Goal: Task Accomplishment & Management: Manage account settings

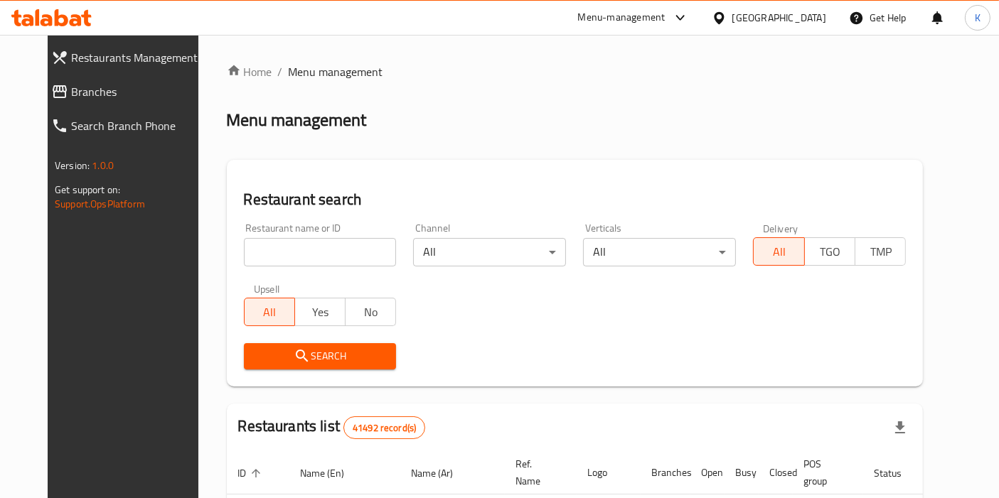
click at [306, 262] on input "search" at bounding box center [320, 252] width 153 height 28
paste input "الصوفي"
type input "الصوفي"
click button "Search" at bounding box center [320, 356] width 153 height 26
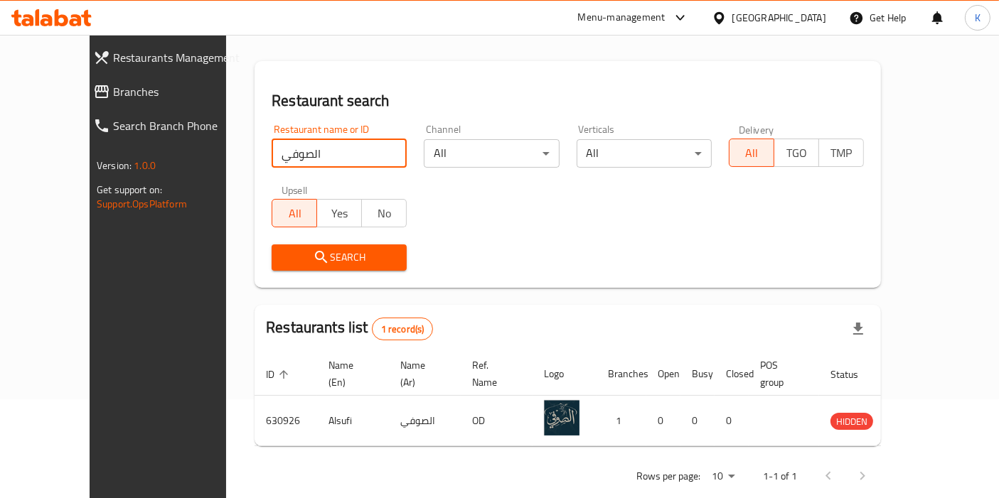
scroll to position [107, 0]
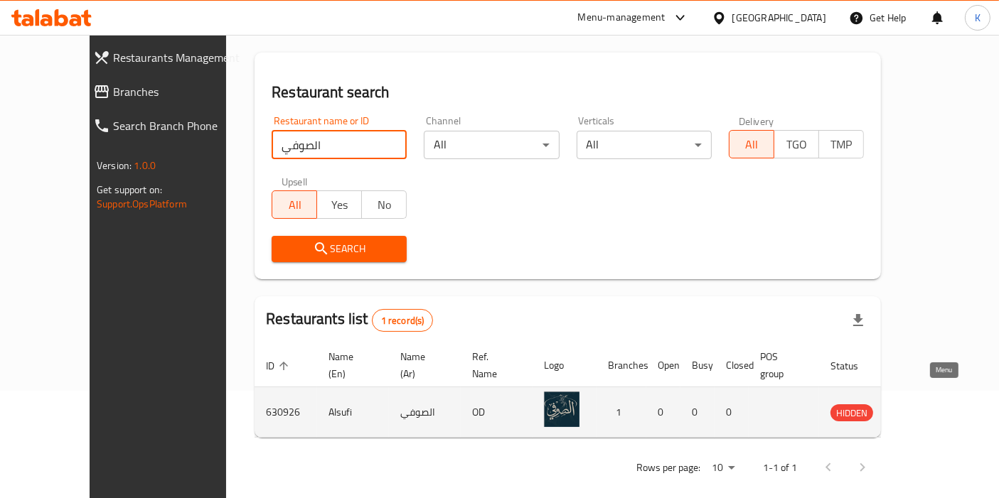
click at [921, 407] on icon "enhanced table" at bounding box center [914, 413] width 16 height 12
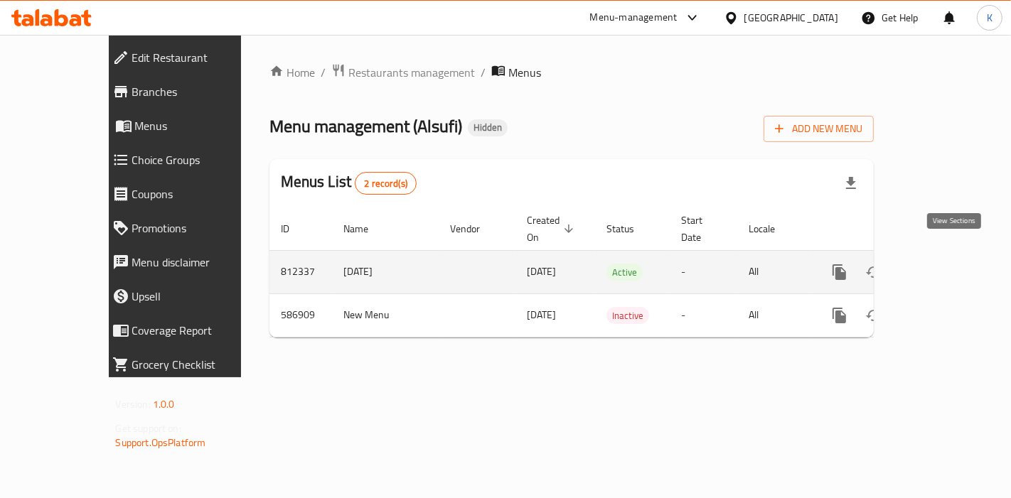
click at [950, 264] on icon "enhanced table" at bounding box center [941, 272] width 17 height 17
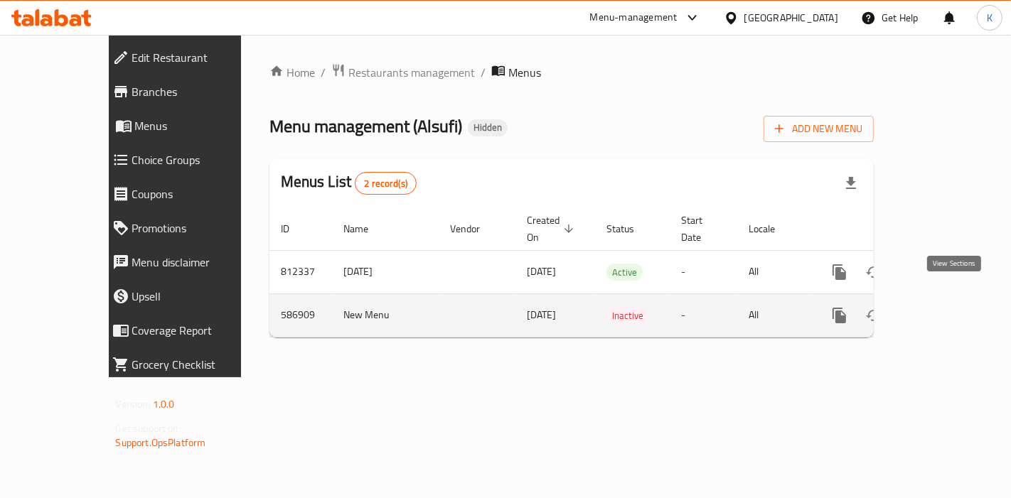
click at [954, 308] on link "enhanced table" at bounding box center [942, 316] width 34 height 34
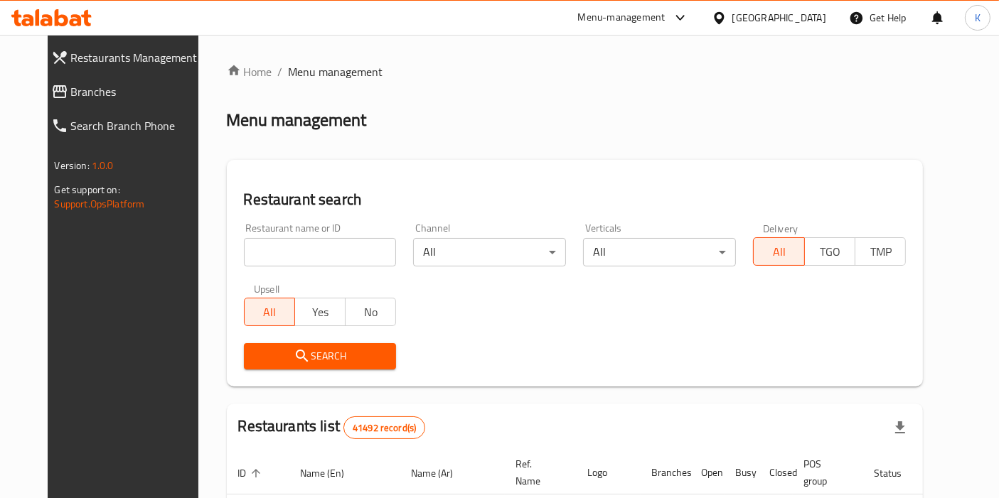
click at [314, 257] on input "search" at bounding box center [320, 252] width 153 height 28
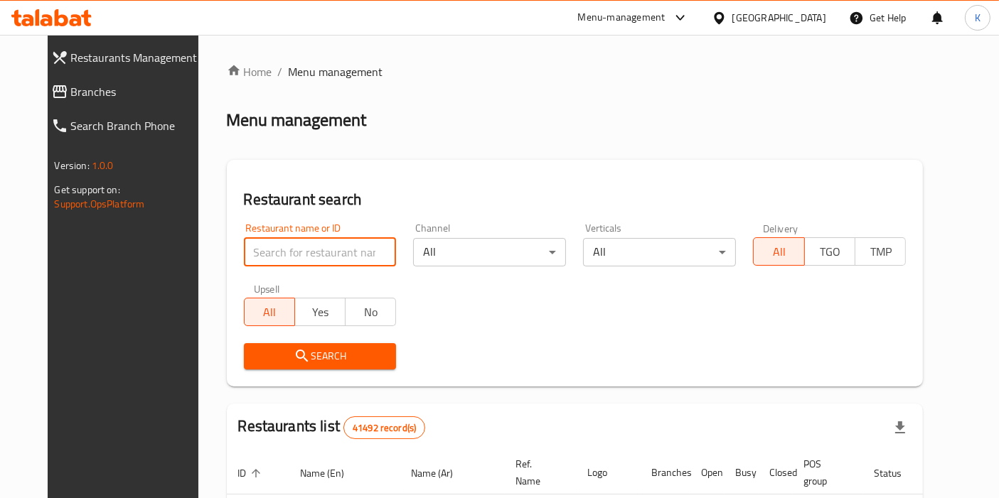
paste input "780287"
type input "780287"
click button "Search" at bounding box center [320, 356] width 153 height 26
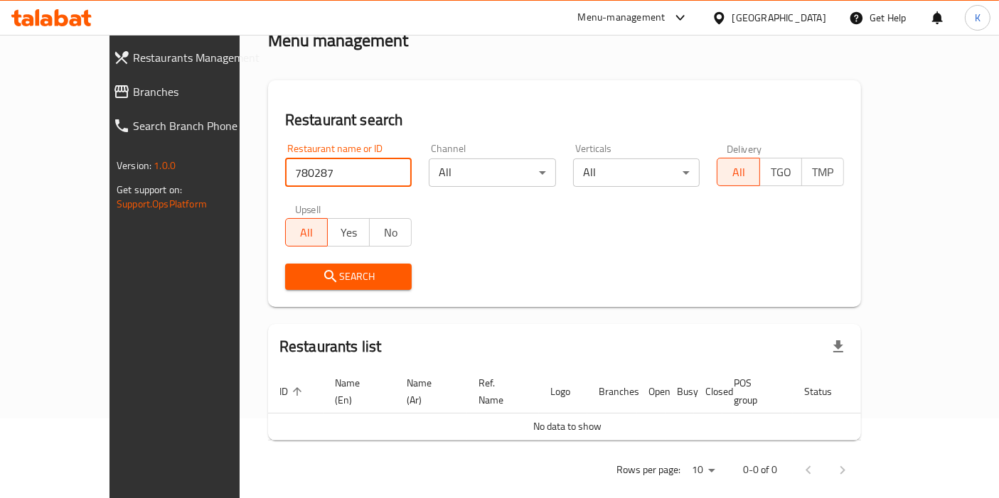
scroll to position [81, 0]
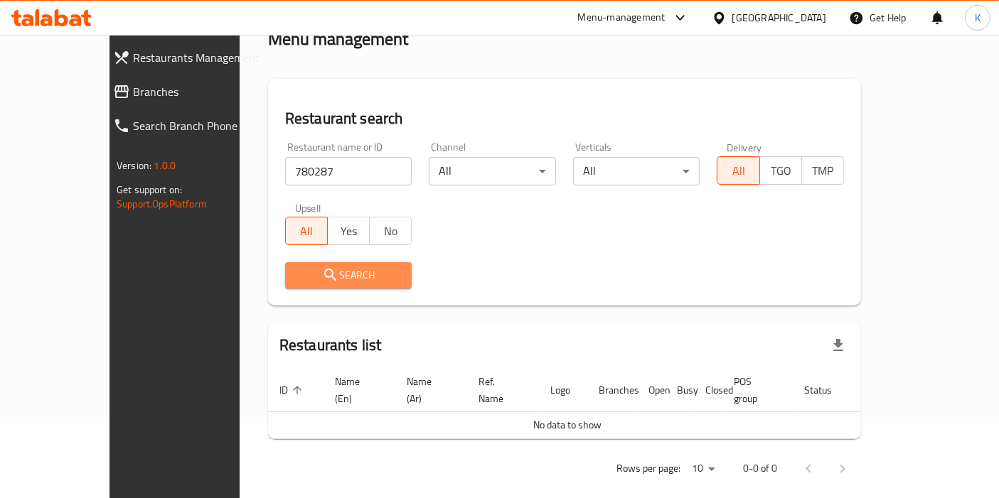
click at [298, 279] on span "Search" at bounding box center [348, 276] width 104 height 18
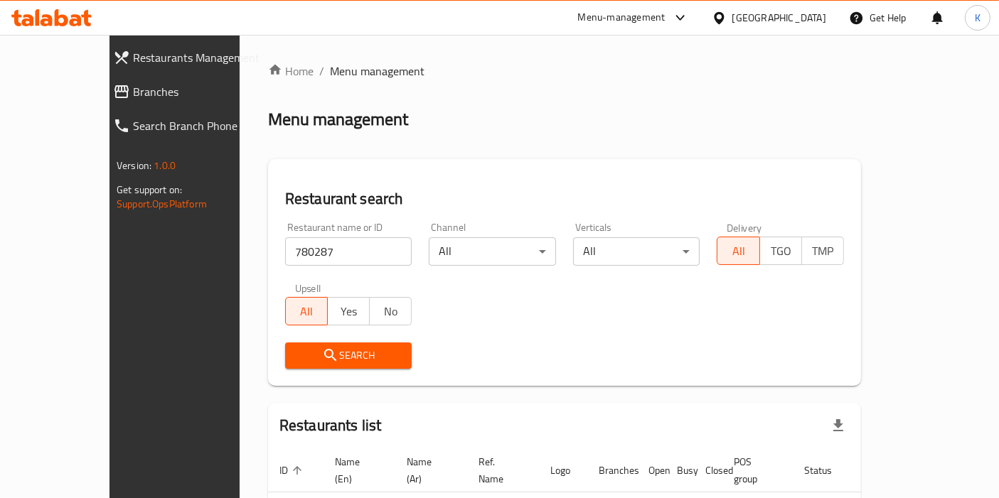
scroll to position [0, 0]
click at [102, 102] on link "Branches" at bounding box center [189, 92] width 175 height 34
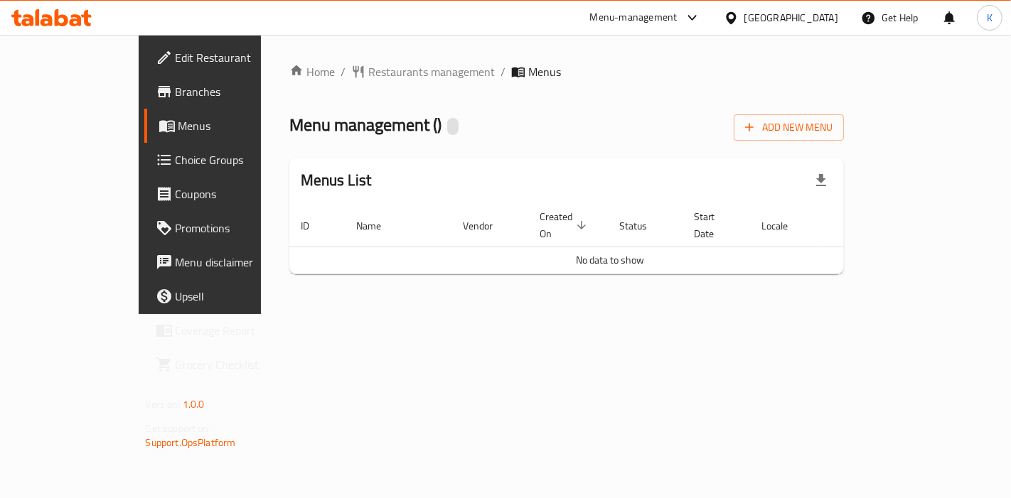
click at [586, 314] on div "Home / Restaurants management / Menus Menu management ( ) Add New Menu Menus Li…" at bounding box center [567, 174] width 612 height 279
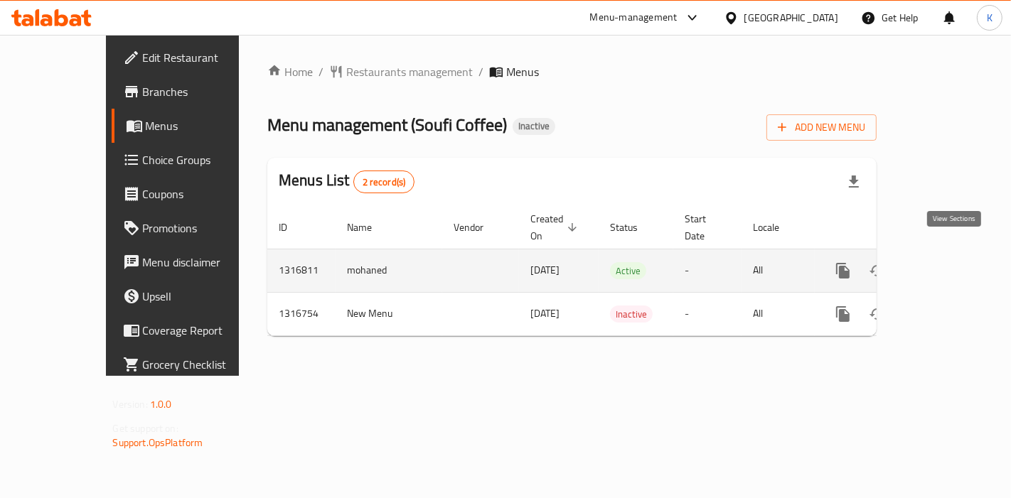
click at [944, 257] on link "enhanced table" at bounding box center [945, 271] width 34 height 34
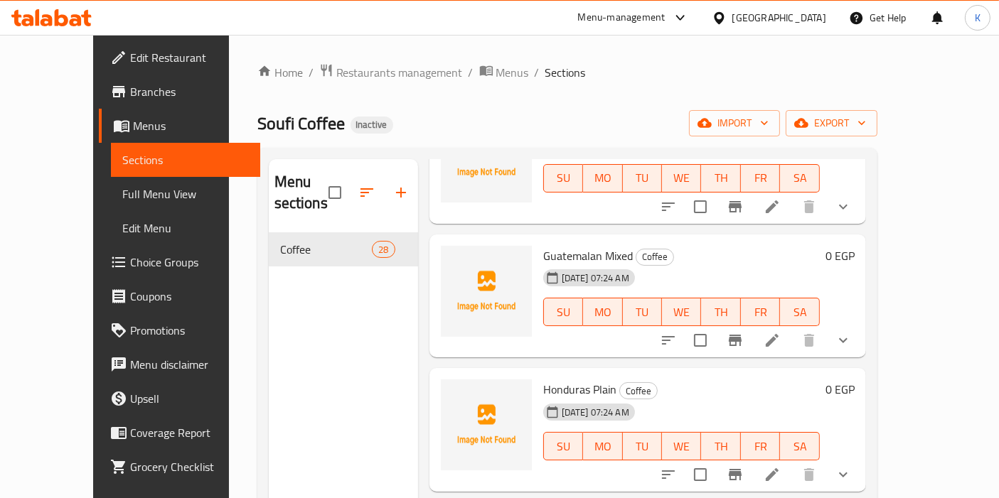
scroll to position [158, 0]
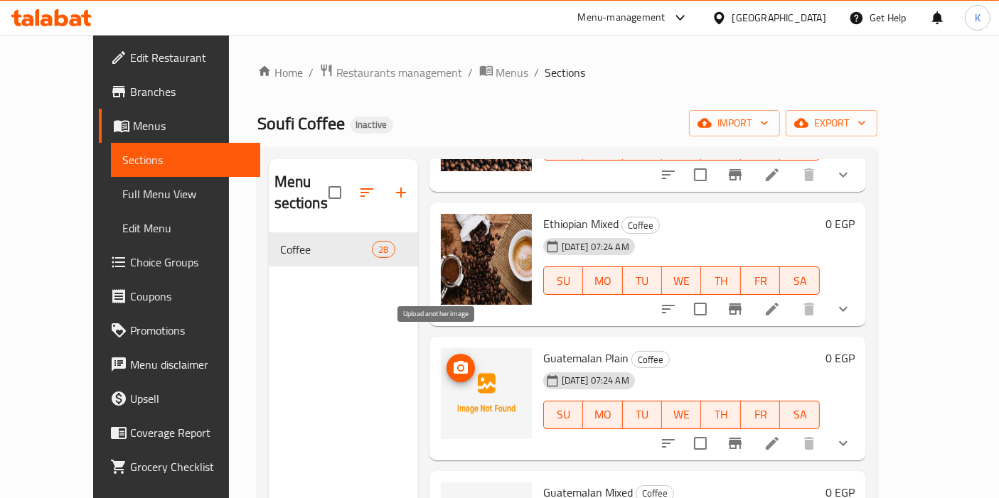
click at [446, 360] on span "upload picture" at bounding box center [460, 368] width 28 height 17
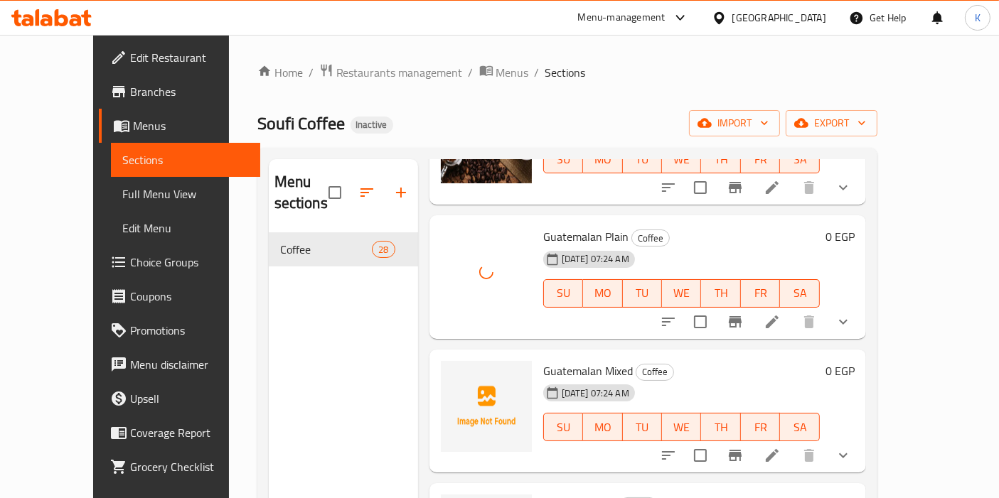
scroll to position [316, 0]
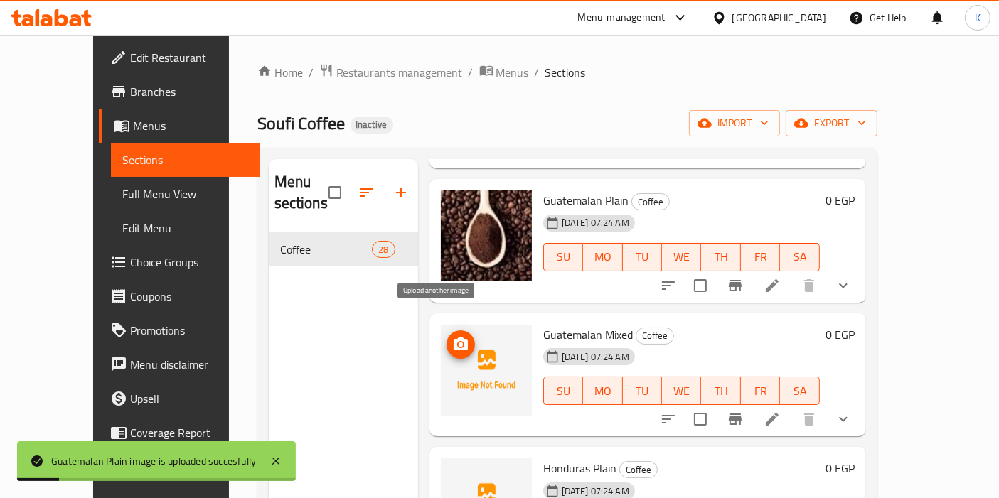
click at [453, 338] on icon "upload picture" at bounding box center [460, 344] width 14 height 13
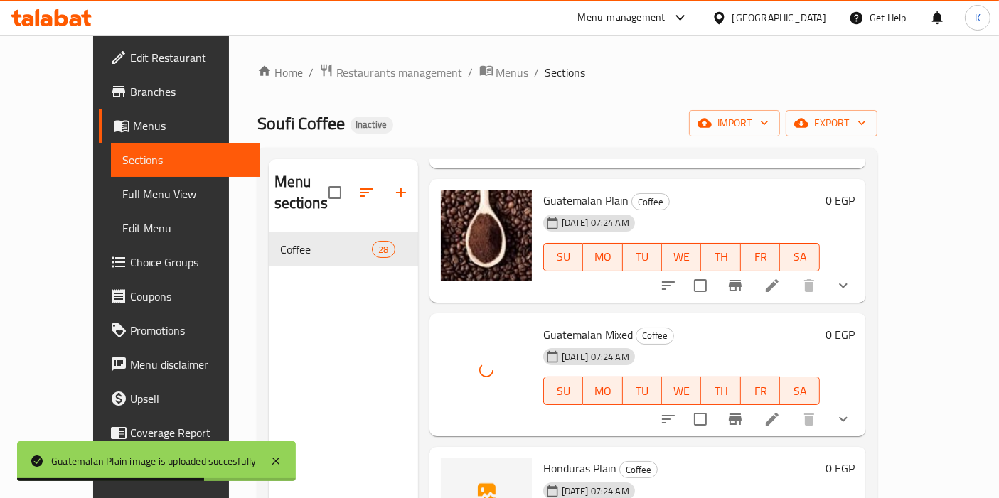
scroll to position [473, 0]
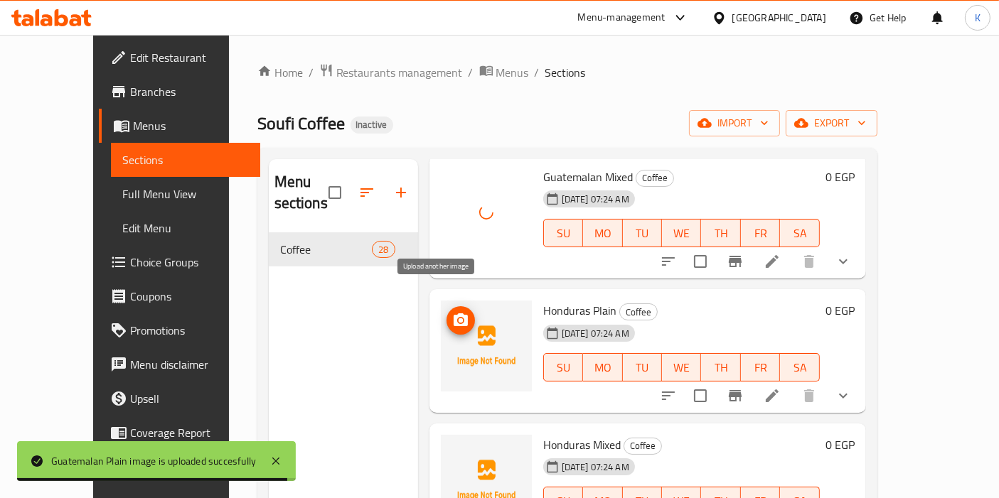
click at [446, 307] on button "upload picture" at bounding box center [460, 320] width 28 height 28
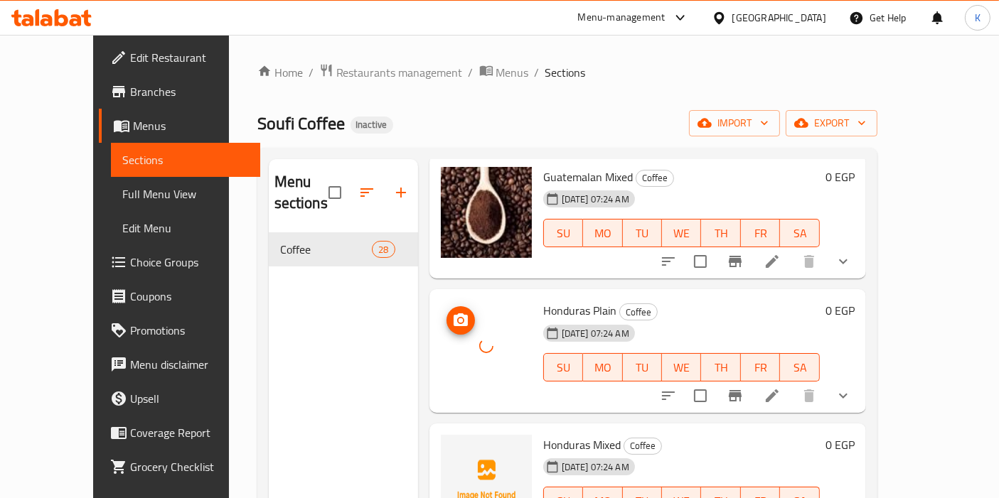
scroll to position [631, 0]
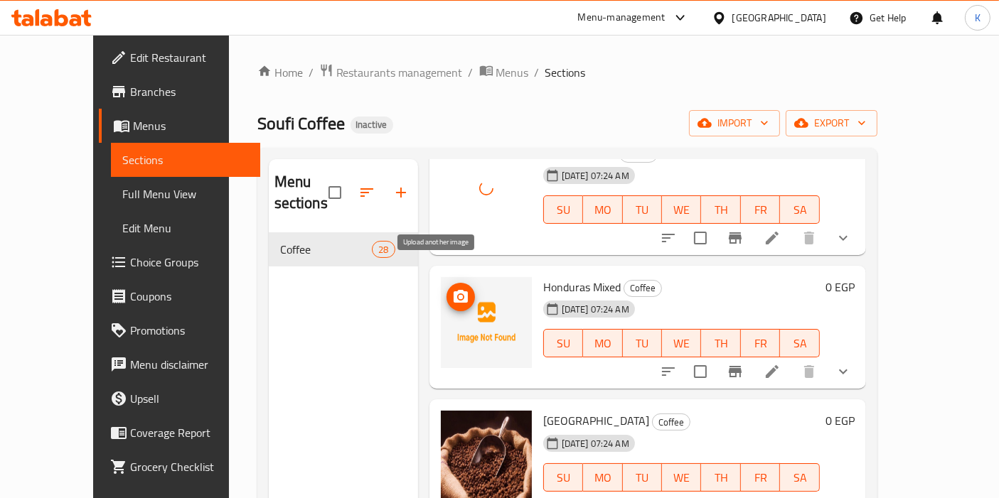
click at [453, 290] on icon "upload picture" at bounding box center [460, 296] width 14 height 13
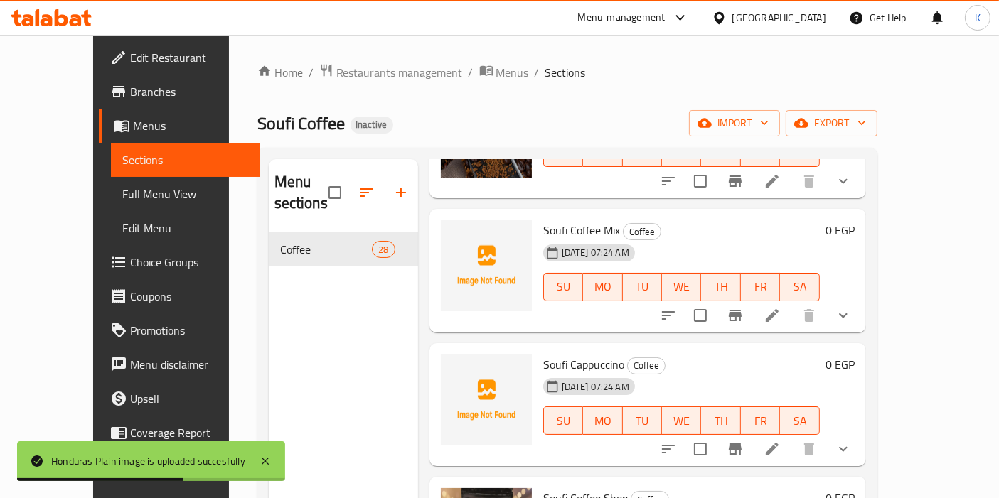
scroll to position [1895, 0]
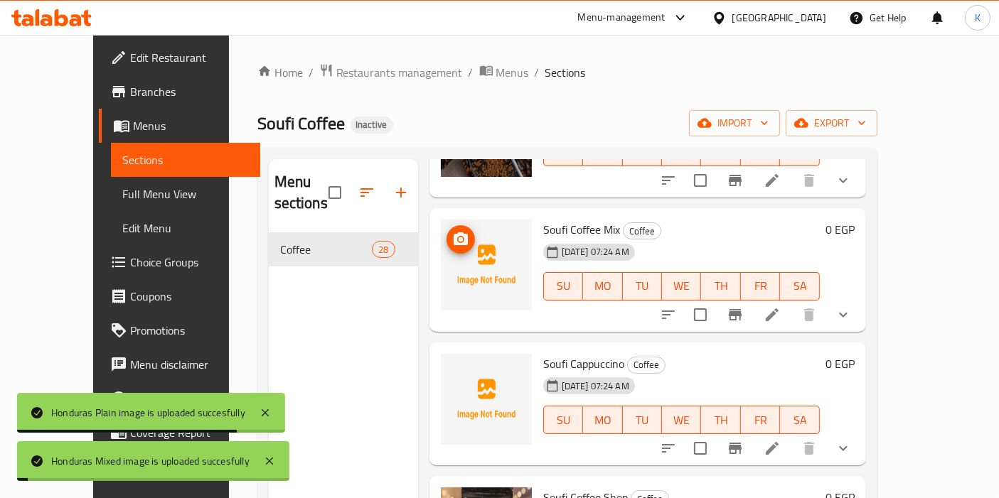
click at [458, 237] on circle "upload picture" at bounding box center [460, 239] width 4 height 4
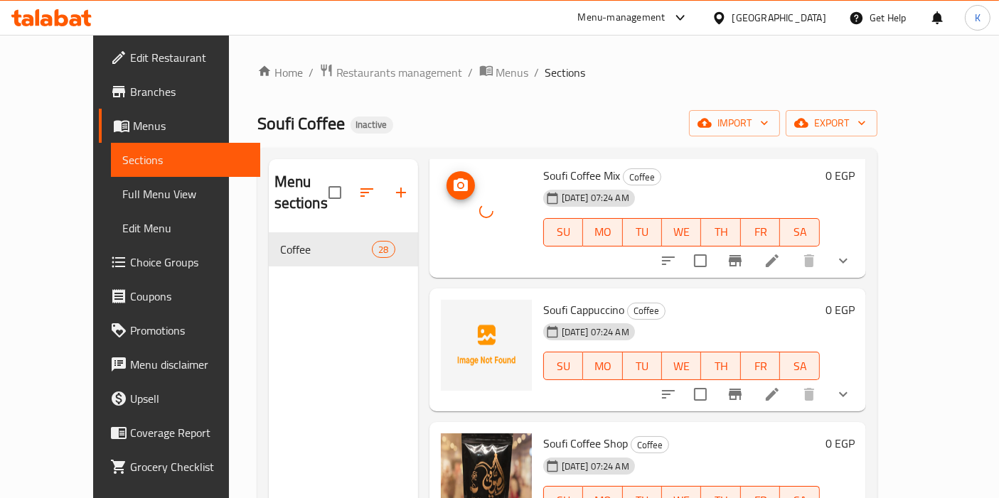
scroll to position [1974, 0]
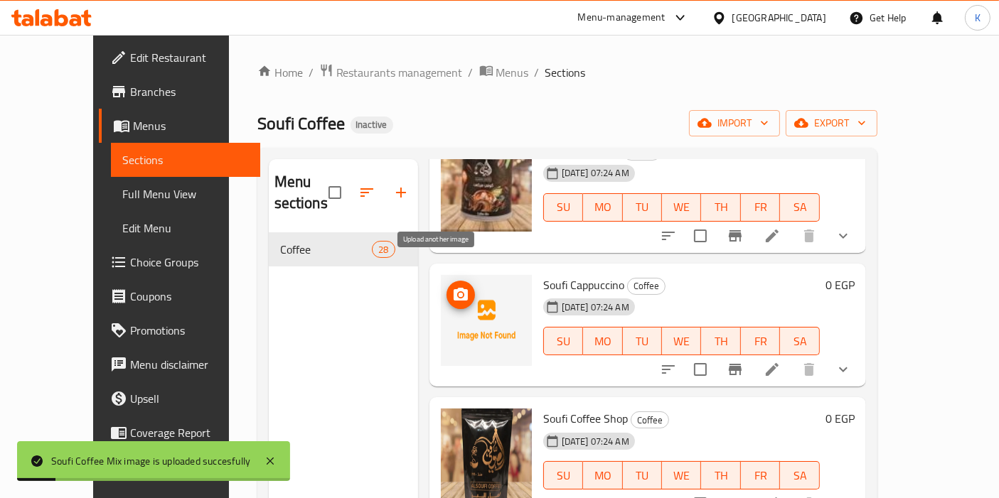
click at [452, 286] on icon "upload picture" at bounding box center [460, 294] width 17 height 17
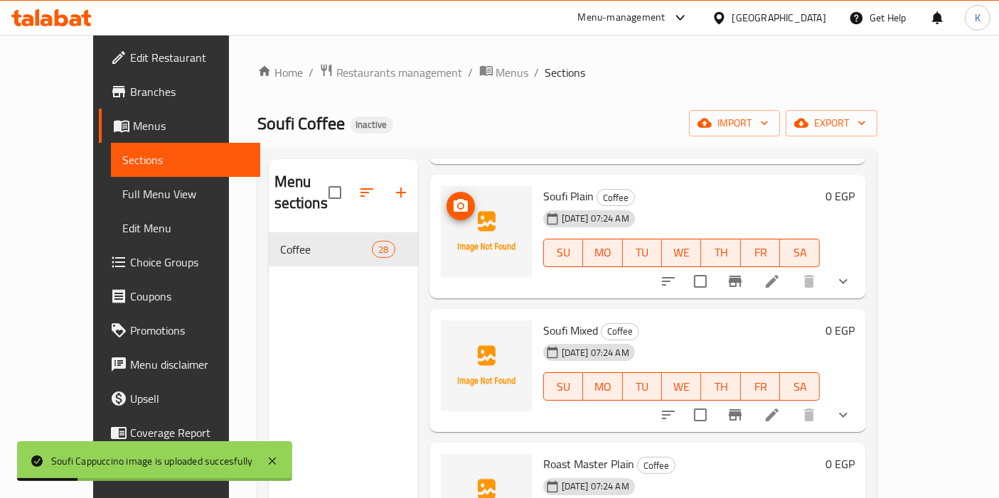
scroll to position [2843, 0]
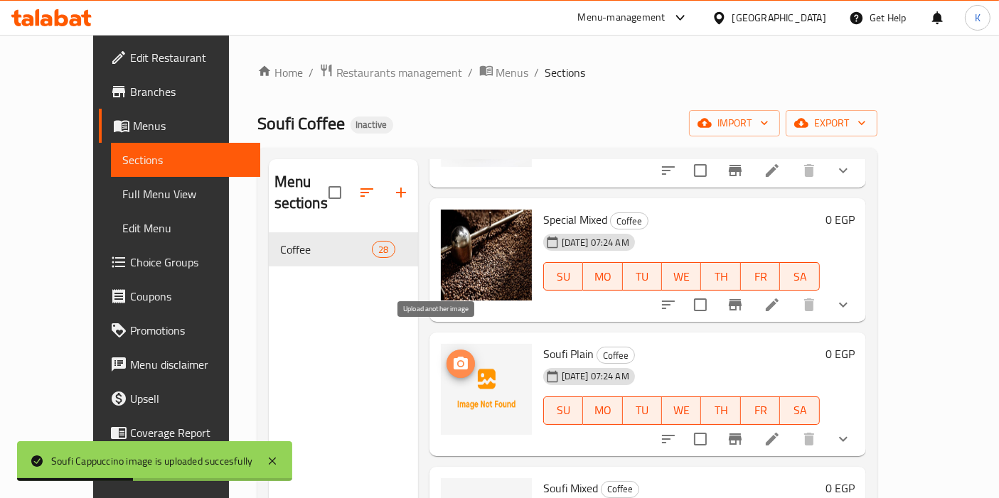
click at [453, 357] on icon "upload picture" at bounding box center [460, 363] width 14 height 13
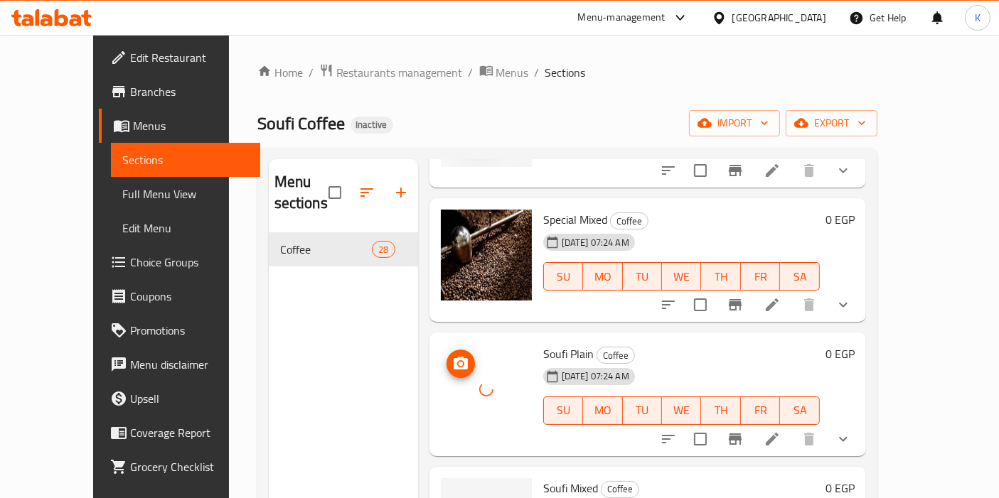
scroll to position [3001, 0]
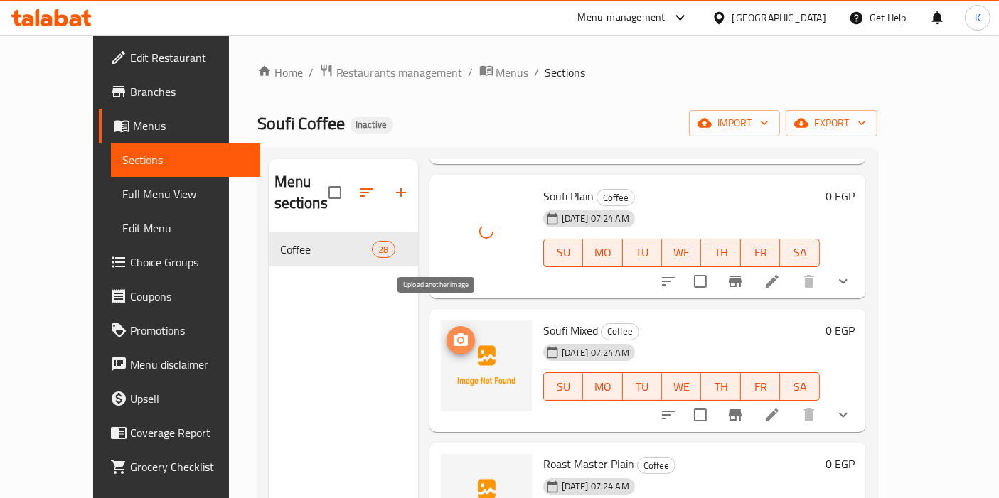
click at [453, 333] on icon "upload picture" at bounding box center [460, 339] width 14 height 13
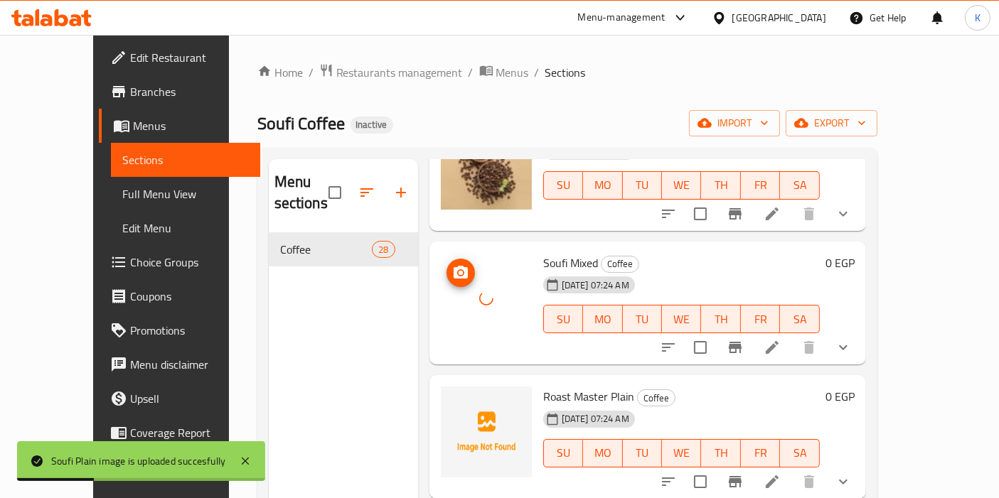
scroll to position [3237, 0]
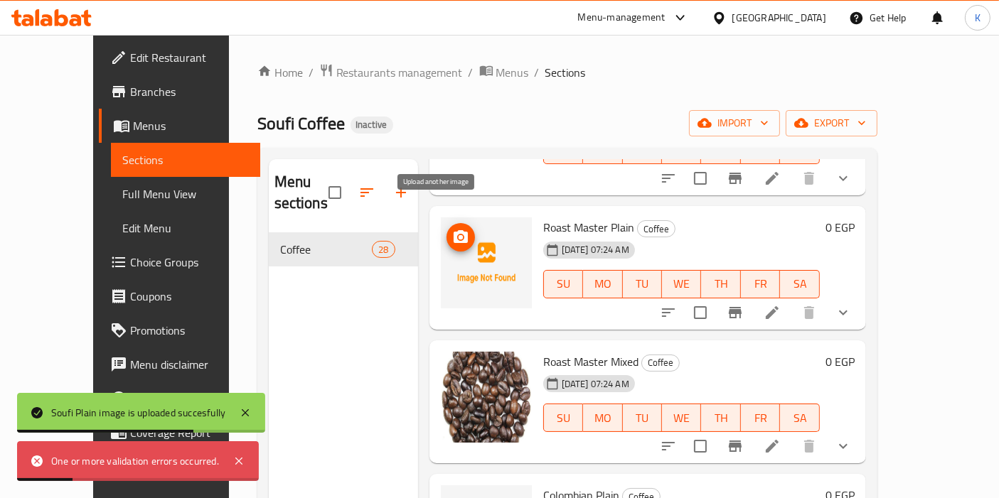
click at [453, 230] on icon "upload picture" at bounding box center [460, 236] width 14 height 13
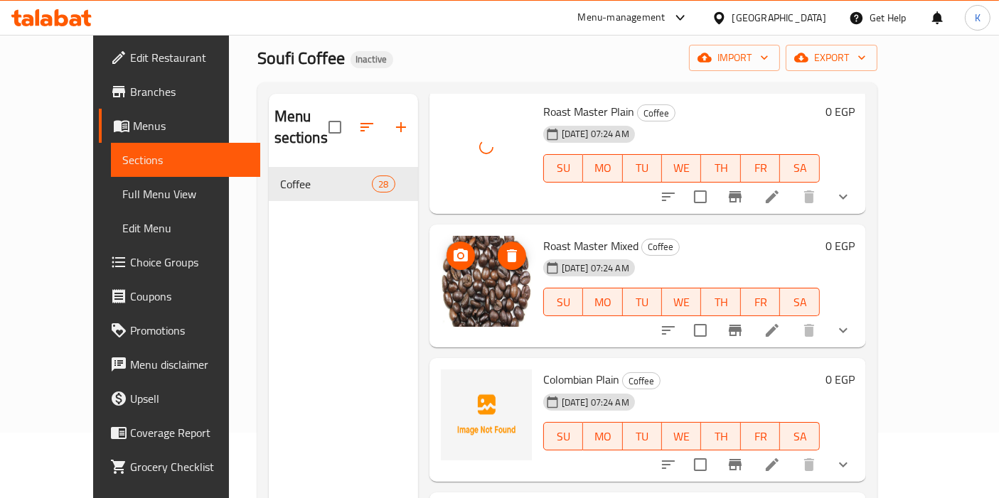
scroll to position [158, 0]
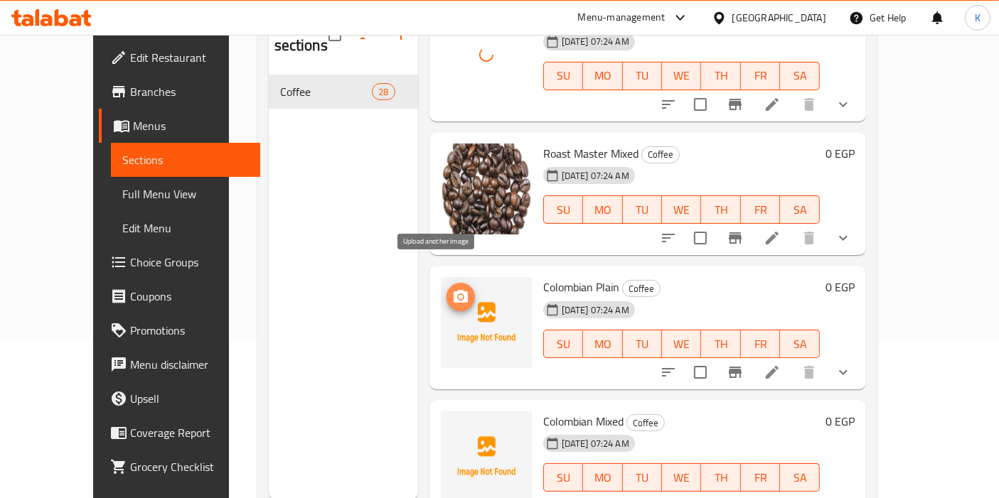
click at [453, 290] on icon "upload picture" at bounding box center [460, 296] width 14 height 13
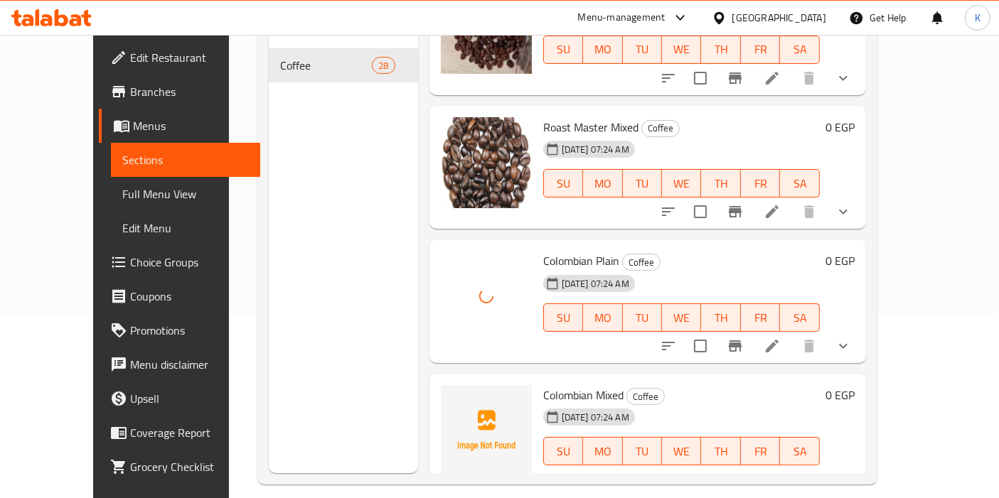
scroll to position [198, 0]
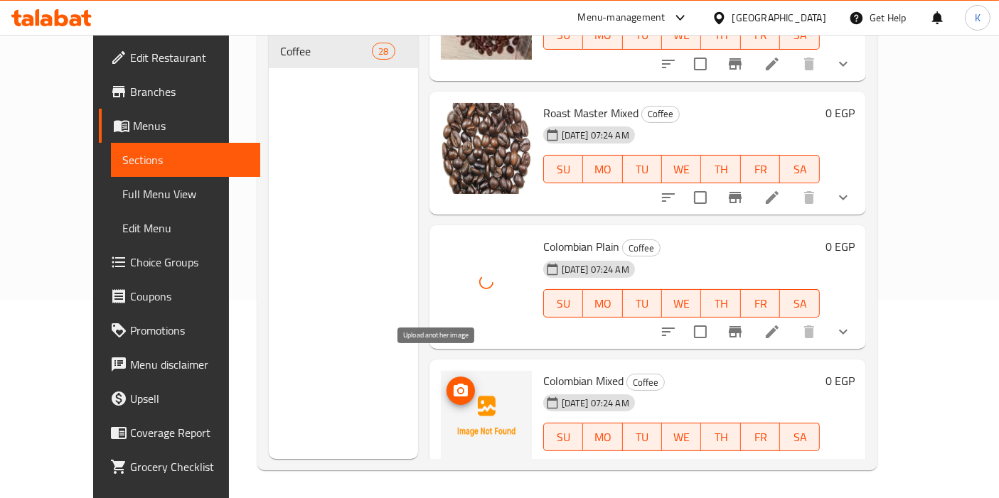
click at [453, 384] on icon "upload picture" at bounding box center [460, 390] width 14 height 13
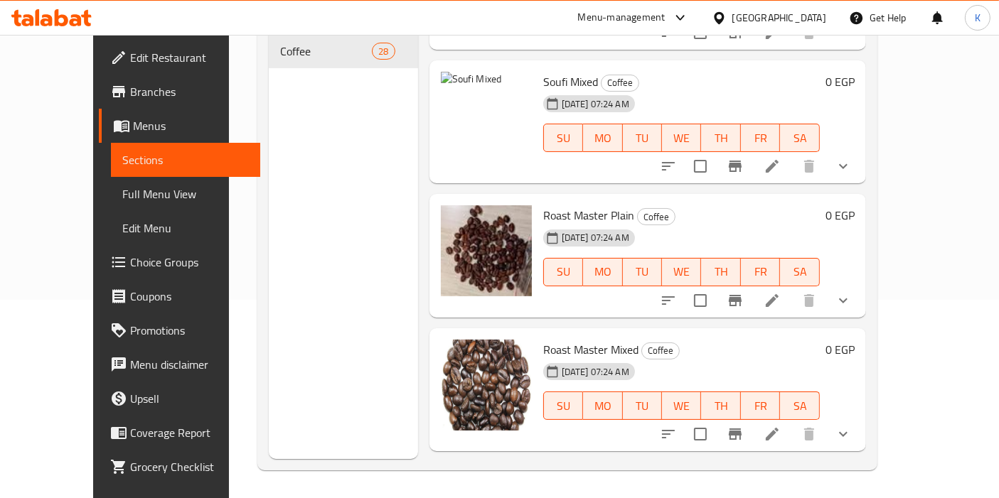
scroll to position [2815, 0]
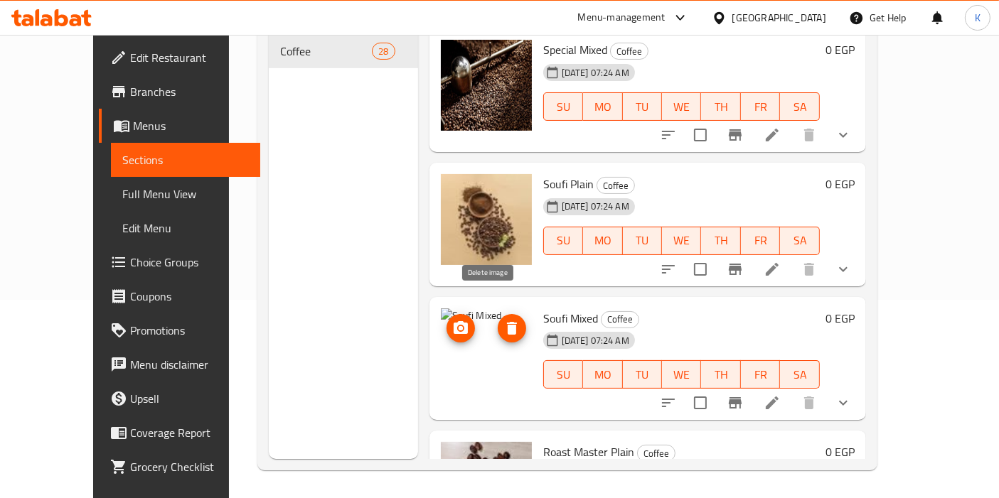
click at [503, 320] on icon "delete image" at bounding box center [511, 328] width 17 height 17
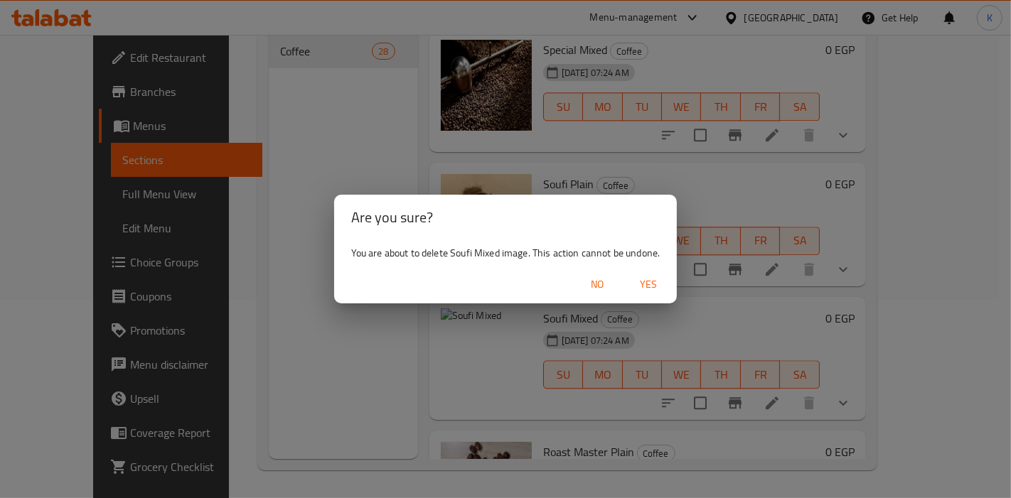
click at [662, 286] on span "Yes" at bounding box center [648, 285] width 34 height 18
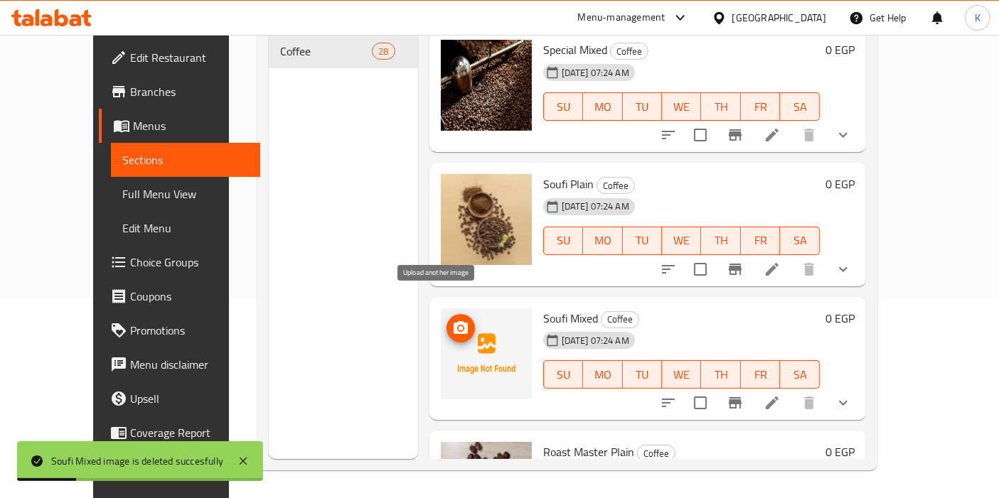
click at [458, 326] on circle "upload picture" at bounding box center [460, 328] width 4 height 4
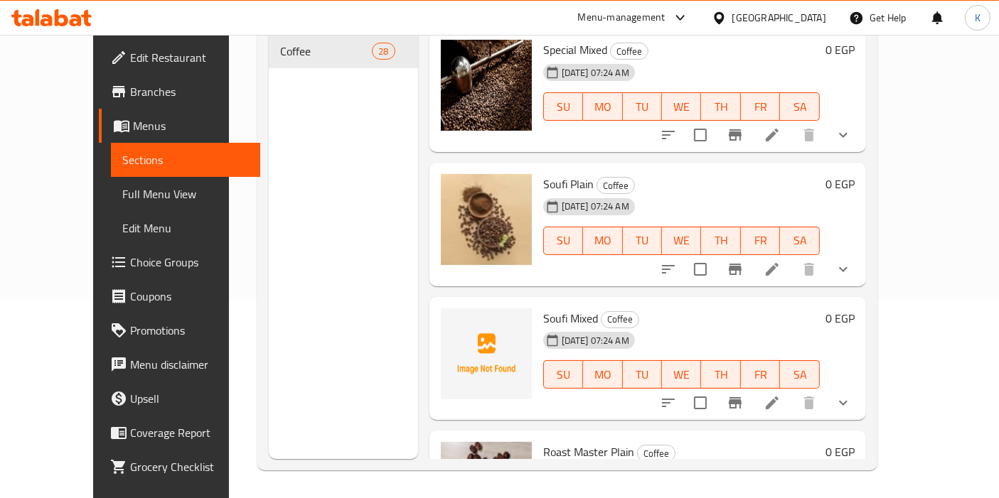
scroll to position [2893, 0]
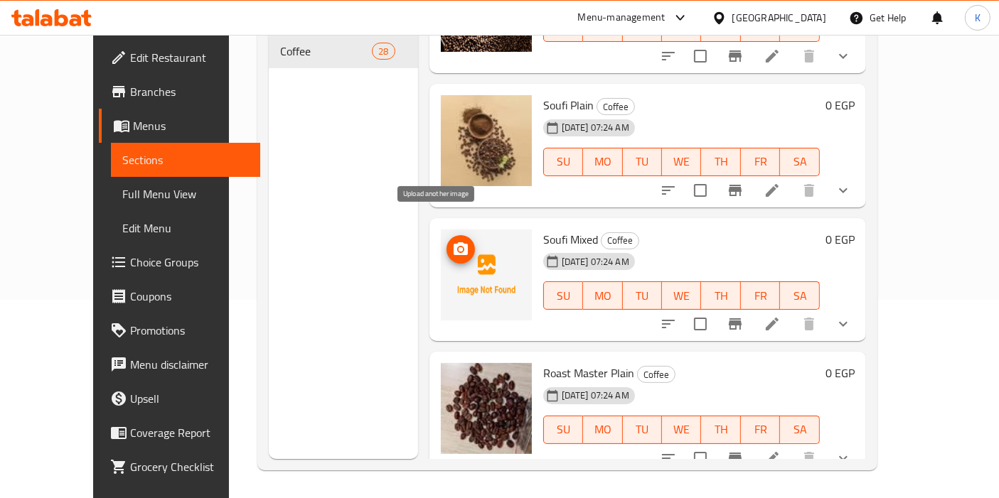
click at [446, 235] on button "upload picture" at bounding box center [460, 249] width 28 height 28
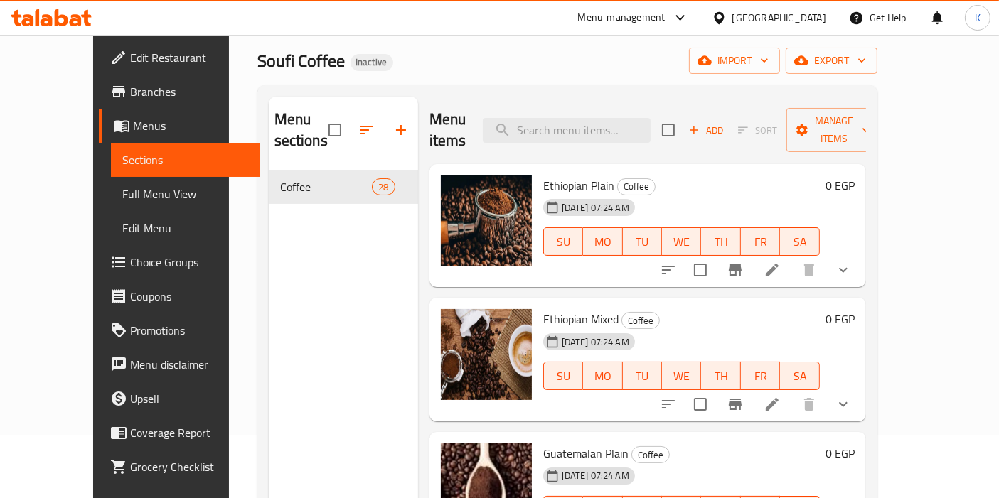
scroll to position [0, 0]
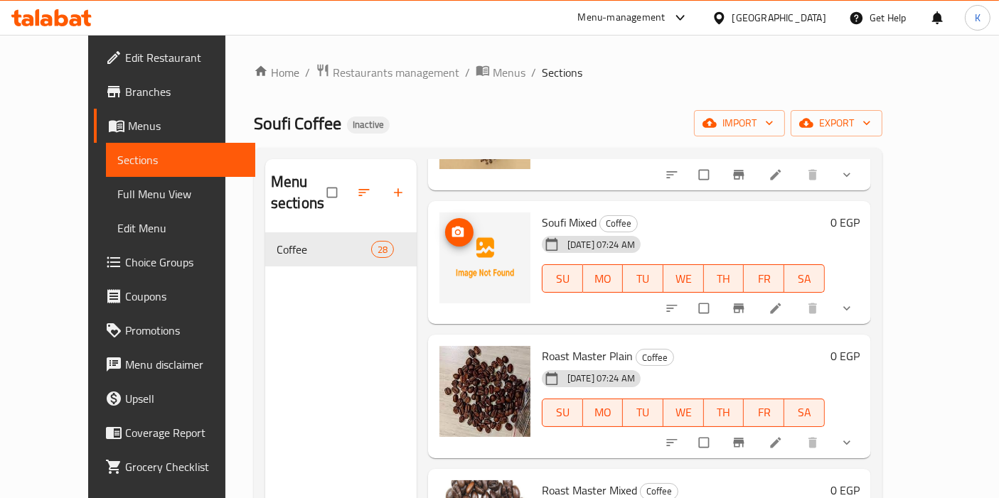
scroll to position [2972, 0]
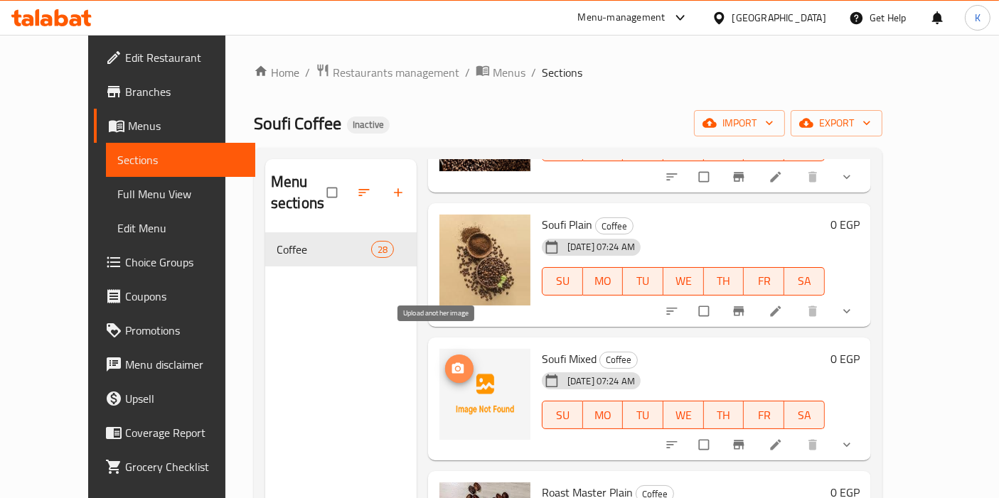
click at [446, 362] on span "upload picture" at bounding box center [459, 369] width 28 height 14
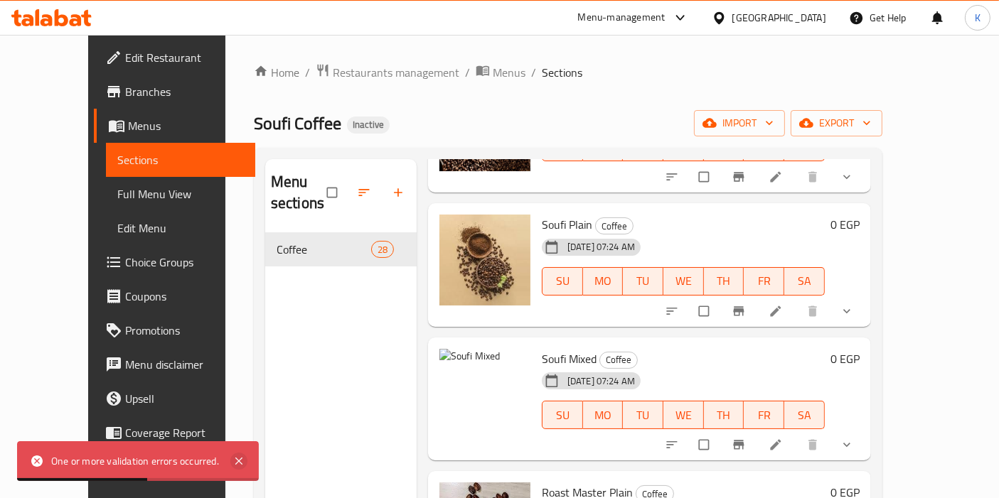
click at [242, 463] on icon at bounding box center [238, 461] width 7 height 7
